Goal: Find specific page/section: Find specific page/section

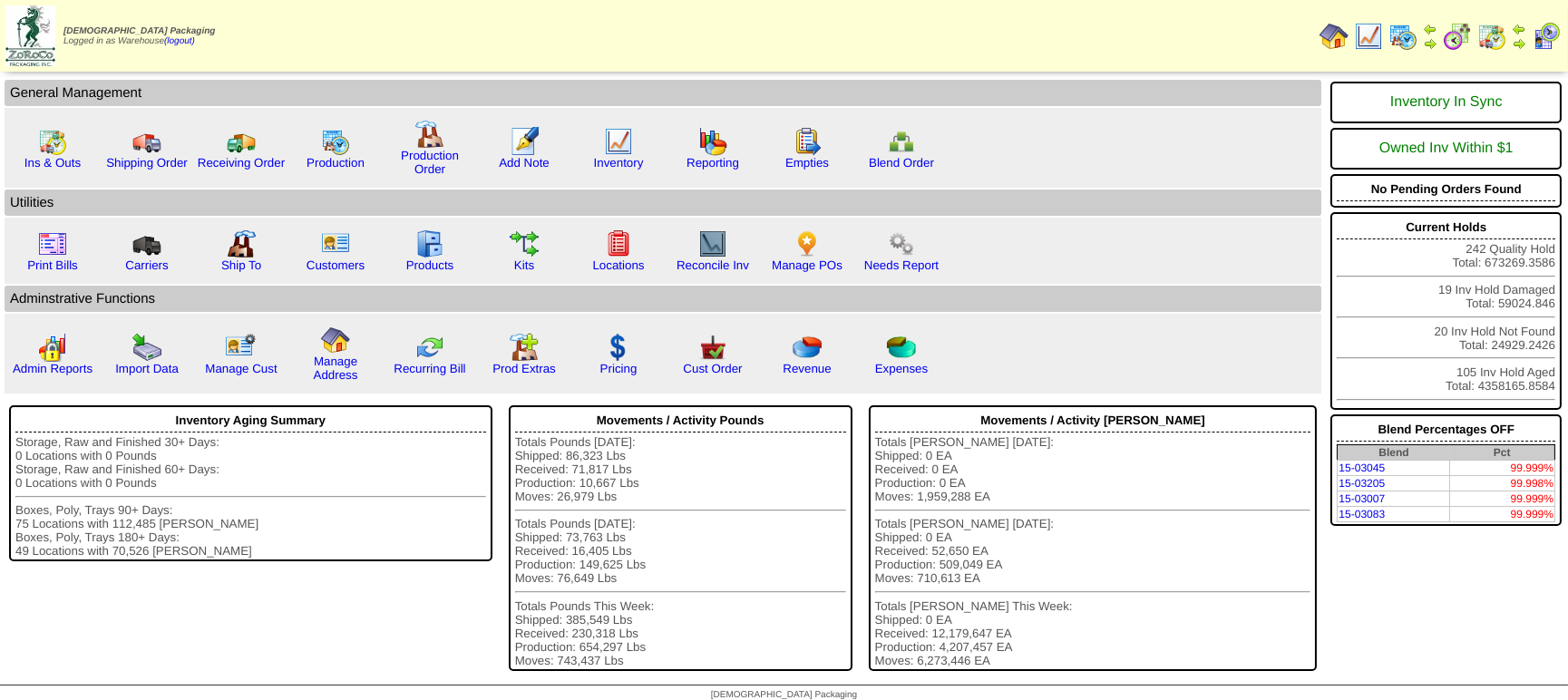
click at [1498, 39] on img at bounding box center [1491, 36] width 29 height 29
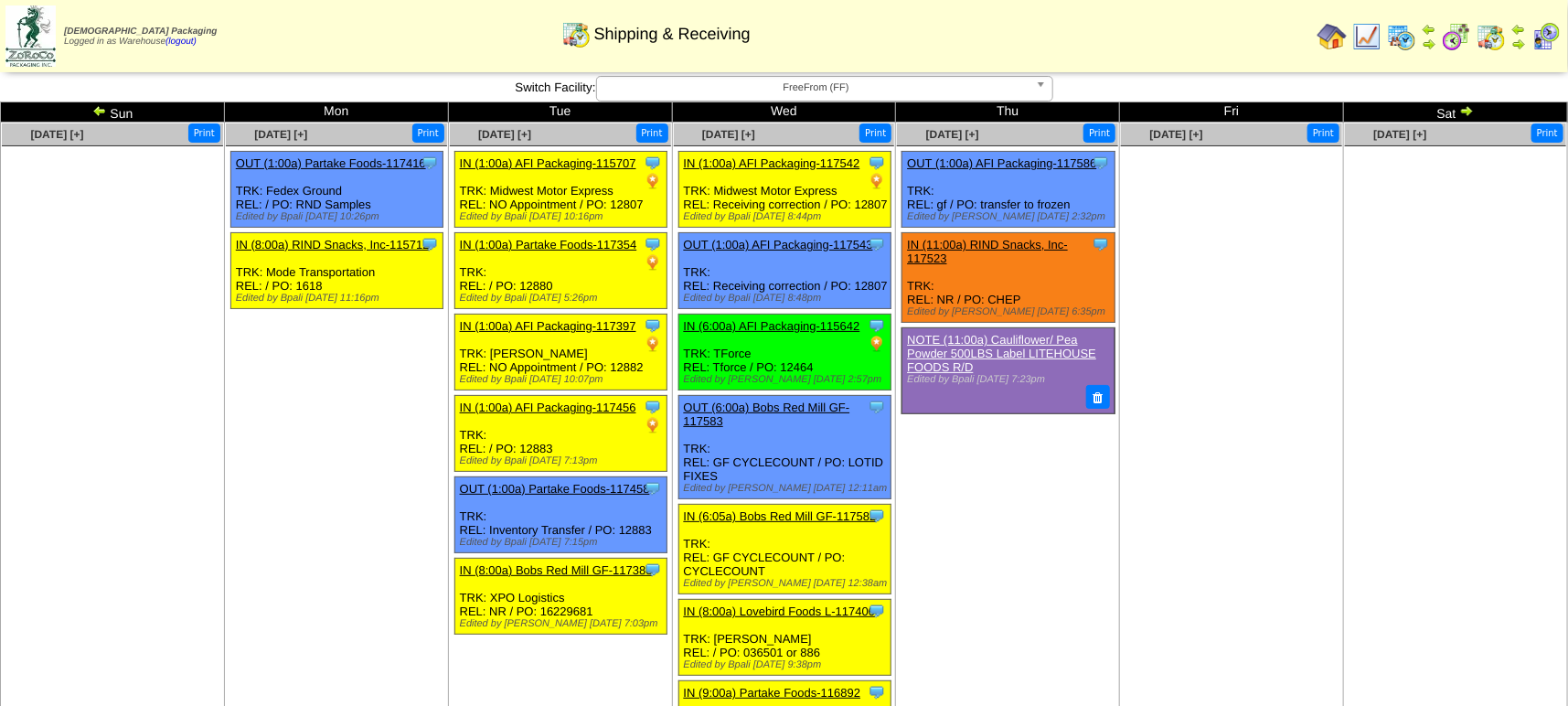
click at [1497, 35] on img at bounding box center [1491, 36] width 29 height 29
